Goal: Task Accomplishment & Management: Complete application form

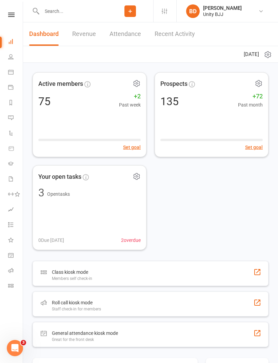
click at [59, 11] on input "text" at bounding box center [74, 10] width 68 height 9
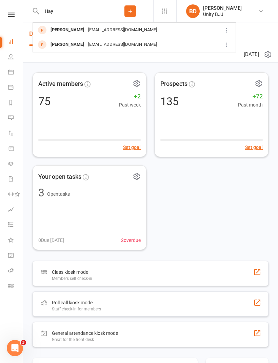
type input "Hay"
click at [99, 43] on div "[EMAIL_ADDRESS][DOMAIN_NAME]" at bounding box center [122, 45] width 73 height 10
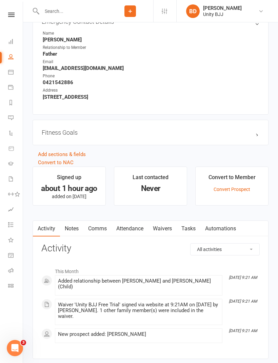
scroll to position [388, 0]
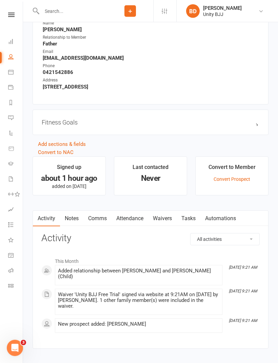
click at [167, 220] on link "Waivers" at bounding box center [162, 219] width 28 height 16
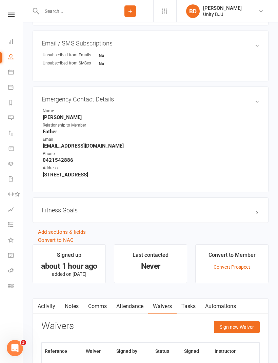
scroll to position [301, 0]
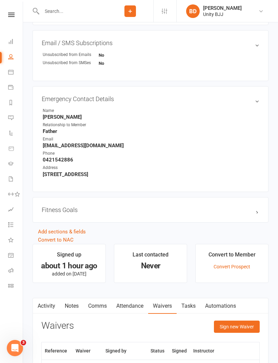
click at [240, 325] on button "Sign new Waiver" at bounding box center [237, 327] width 46 height 12
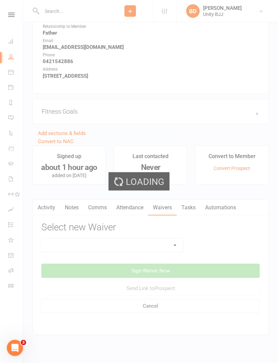
scroll to position [413, 0]
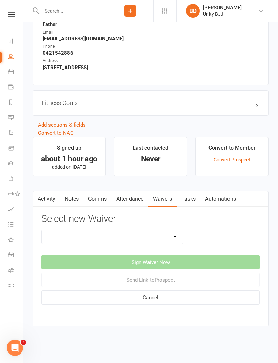
click at [174, 230] on select "Atlas Program Unity BJJ Kids Kickstarter Unity BJJ New Membership Unity BJJ New…" at bounding box center [112, 237] width 141 height 14
select select "14921"
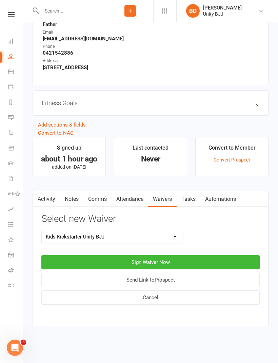
click at [185, 255] on button "Sign Waiver Now" at bounding box center [150, 262] width 218 height 14
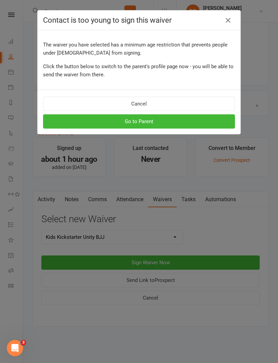
click at [172, 123] on button "Go to Parent" at bounding box center [139, 121] width 192 height 14
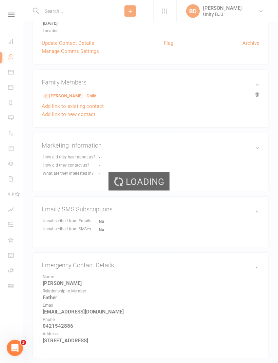
scroll to position [413, 0]
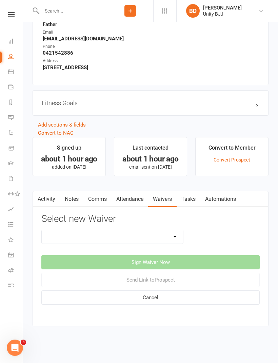
click at [173, 232] on select "Atlas Program Unity BJJ Kids Kickstarter Unity BJJ New Membership Unity BJJ New…" at bounding box center [112, 237] width 141 height 14
select select "14921"
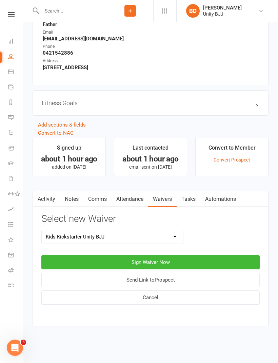
click at [185, 255] on button "Sign Waiver Now" at bounding box center [150, 262] width 218 height 14
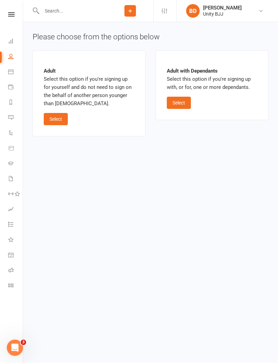
click at [180, 99] on button "Select" at bounding box center [179, 103] width 24 height 12
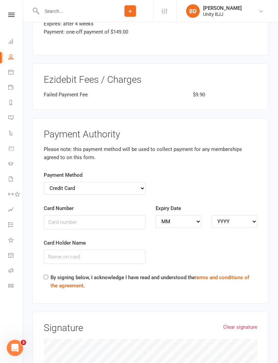
scroll to position [1263, 0]
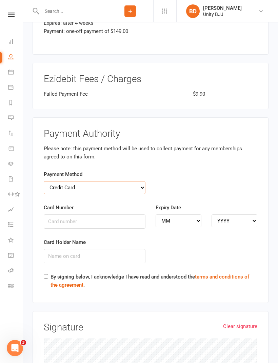
click at [140, 181] on select "Credit Card Bank Account" at bounding box center [95, 187] width 102 height 13
click at [118, 214] on input "Card Number" at bounding box center [95, 221] width 102 height 14
type input "5280133464332047"
click at [165, 214] on select "MM 01 02 03 04 05 06 07 08 09 10 11 12" at bounding box center [179, 220] width 46 height 13
select select "07"
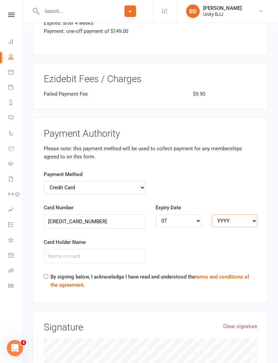
click at [217, 214] on select "YYYY 2025 2026 2027 2028 2029 2030 2031 2032 2033 2034" at bounding box center [235, 220] width 46 height 13
select select "2029"
click at [60, 249] on input "Card Holder Name" at bounding box center [95, 256] width 102 height 14
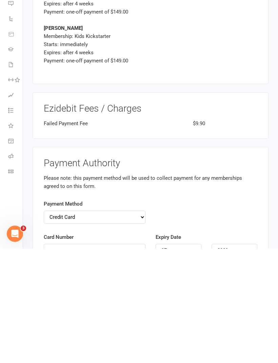
scroll to position [1140, 0]
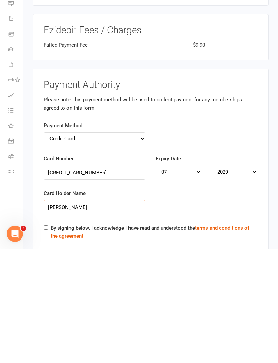
type input "Jack William Nunn"
click at [46, 340] on input "By signing below, I acknowledge I have read and understood the terms and condit…" at bounding box center [46, 342] width 4 height 4
checkbox input "true"
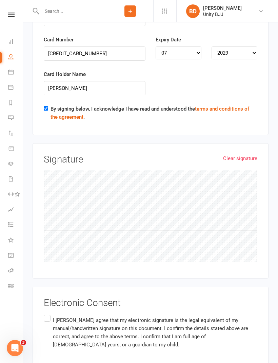
scroll to position [1432, 0]
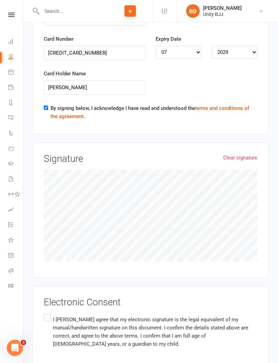
click at [47, 313] on label "I Hazel Holmes agree that my electronic signature is the legal equivalent of my…" at bounding box center [151, 332] width 214 height 38
click at [47, 313] on input "I Hazel Holmes agree that my electronic signature is the legal equivalent of my…" at bounding box center [46, 313] width 4 height 0
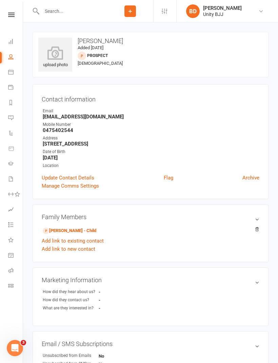
click at [64, 12] on input "text" at bounding box center [74, 10] width 68 height 9
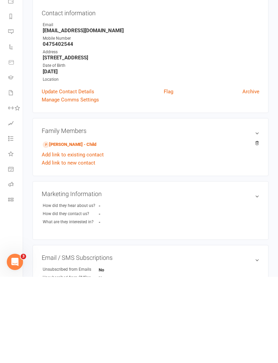
click at [73, 227] on link "[PERSON_NAME] - Child" at bounding box center [70, 230] width 54 height 7
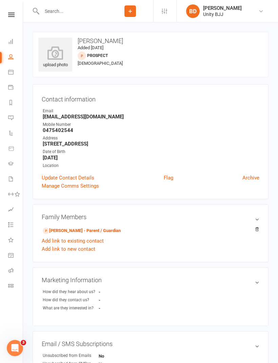
click at [14, 182] on link "Waivers 1" at bounding box center [15, 179] width 15 height 15
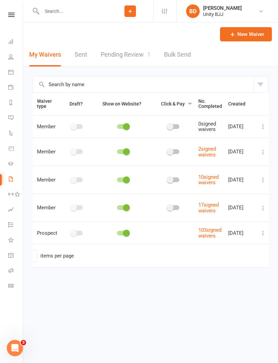
scroll to position [0, 40]
click at [262, 151] on icon at bounding box center [263, 152] width 7 height 7
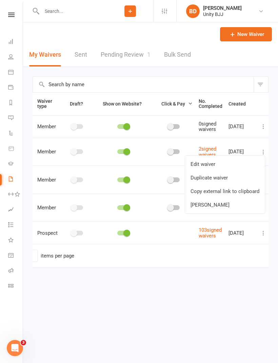
click at [240, 190] on link "Copy external link to clipboard" at bounding box center [225, 192] width 80 height 14
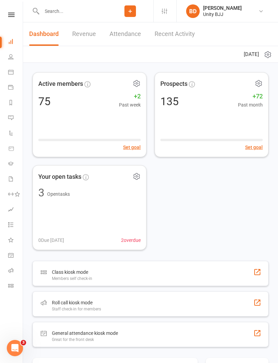
click at [60, 11] on input "text" at bounding box center [74, 10] width 68 height 9
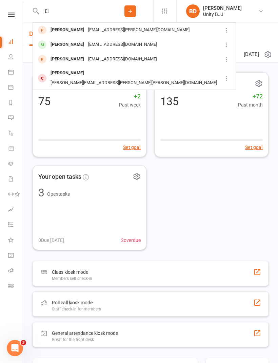
type input "E"
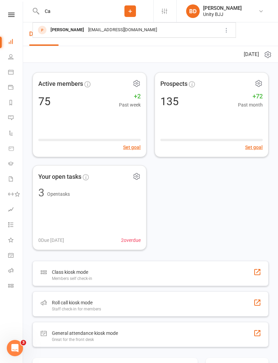
type input "C"
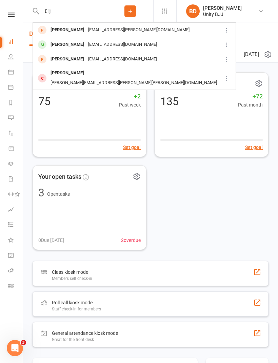
type input "Elij"
click at [77, 58] on div "[PERSON_NAME]" at bounding box center [68, 59] width 38 height 10
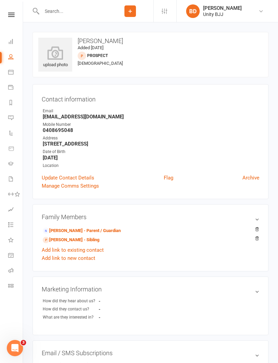
click at [96, 228] on link "[PERSON_NAME] - Parent / Guardian" at bounding box center [82, 230] width 78 height 7
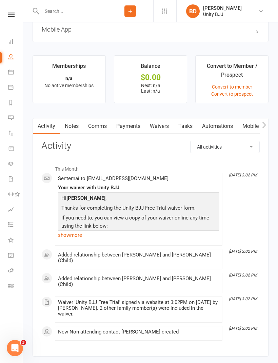
scroll to position [486, 0]
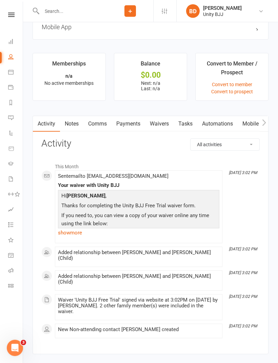
click at [163, 124] on link "Waivers" at bounding box center [159, 124] width 28 height 16
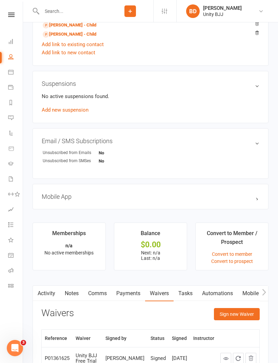
scroll to position [363, 0]
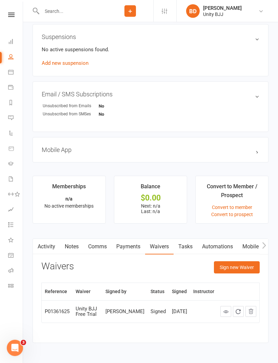
click at [242, 267] on button "Sign new Waiver" at bounding box center [237, 268] width 46 height 12
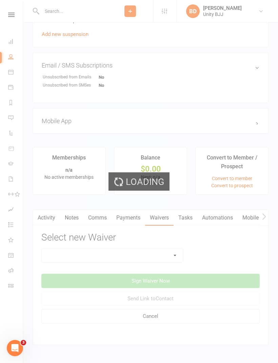
scroll to position [394, 0]
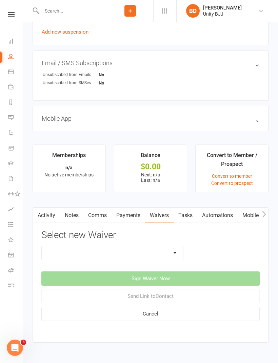
click at [179, 254] on select "Atlas Program Unity BJJ Kids Kickstarter Unity BJJ New Membership Unity BJJ New…" at bounding box center [112, 254] width 141 height 14
select select "14921"
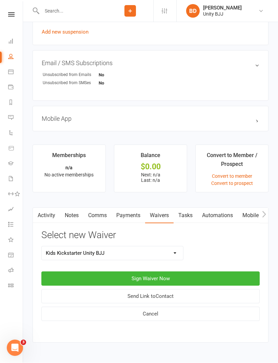
click at [176, 275] on button "Sign Waiver Now" at bounding box center [150, 279] width 218 height 14
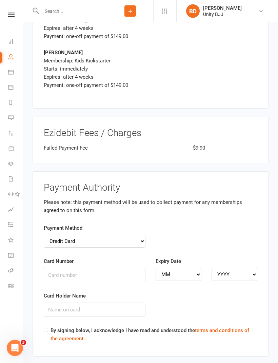
scroll to position [1474, 0]
click at [134, 235] on select "Credit Card Bank Account" at bounding box center [95, 241] width 102 height 13
select select "bank_account"
click at [81, 268] on input "BSB" at bounding box center [95, 275] width 102 height 14
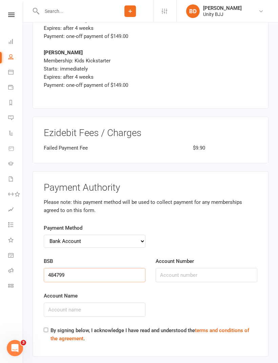
type input "484799"
click at [198, 268] on input "Account Number" at bounding box center [207, 275] width 102 height 14
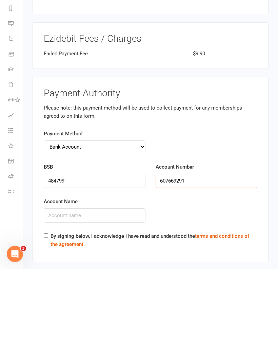
type input "607669291"
click at [109, 303] on input "Account Name" at bounding box center [95, 310] width 102 height 14
type input "[PERSON_NAME] and [PERSON_NAME]"
click at [45, 328] on input "By signing below, I acknowledge I have read and understood the terms and condit…" at bounding box center [46, 330] width 4 height 4
checkbox input "true"
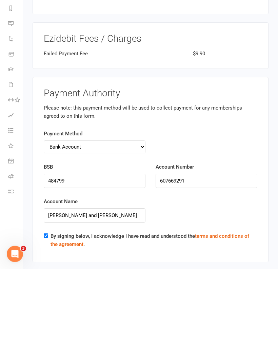
scroll to position [1569, 0]
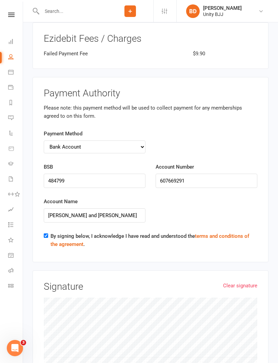
click at [244, 282] on link "Clear signature" at bounding box center [240, 286] width 34 height 8
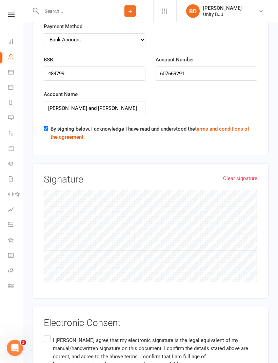
scroll to position [1695, 0]
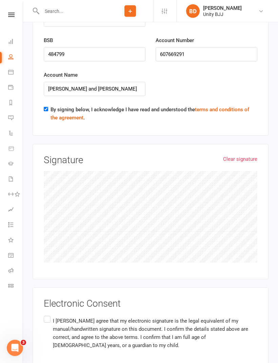
click at [40, 288] on div "Electronic Consent I [PERSON_NAME] agree that my electronic signature is the le…" at bounding box center [151, 330] width 236 height 85
click at [47, 315] on label "I [PERSON_NAME] agree that my electronic signature is the legal equivalent of m…" at bounding box center [151, 334] width 214 height 38
click at [47, 315] on input "I [PERSON_NAME] agree that my electronic signature is the legal equivalent of m…" at bounding box center [46, 315] width 4 height 0
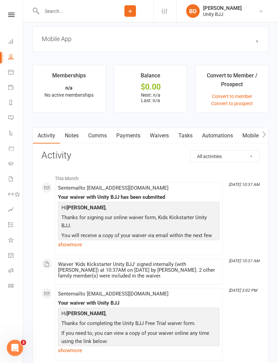
scroll to position [475, 0]
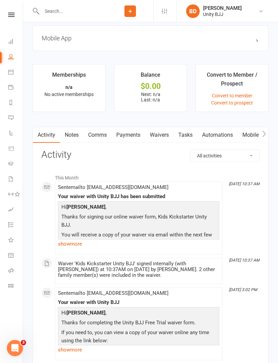
click at [65, 246] on link "show more" at bounding box center [138, 243] width 161 height 9
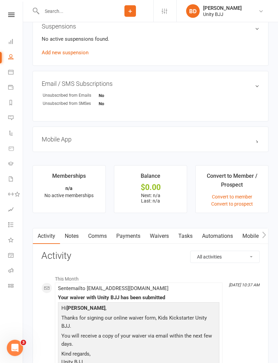
scroll to position [374, 0]
click at [138, 236] on link "Payments" at bounding box center [129, 236] width 34 height 16
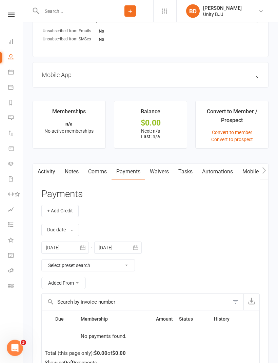
scroll to position [438, 0]
click at [95, 175] on link "Comms" at bounding box center [97, 172] width 28 height 16
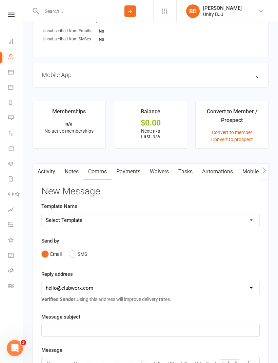
click at [130, 177] on link "Payments" at bounding box center [129, 172] width 34 height 16
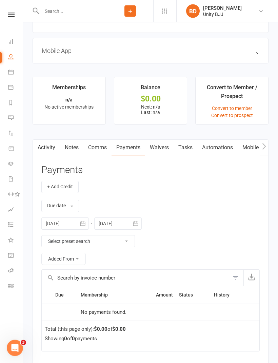
scroll to position [462, 0]
click at [48, 148] on link "Activity" at bounding box center [46, 148] width 27 height 16
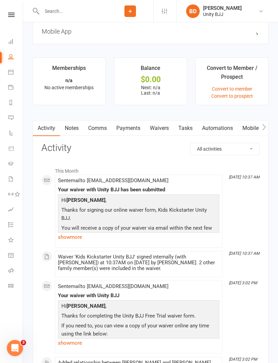
scroll to position [482, 0]
